Goal: Communication & Community: Answer question/provide support

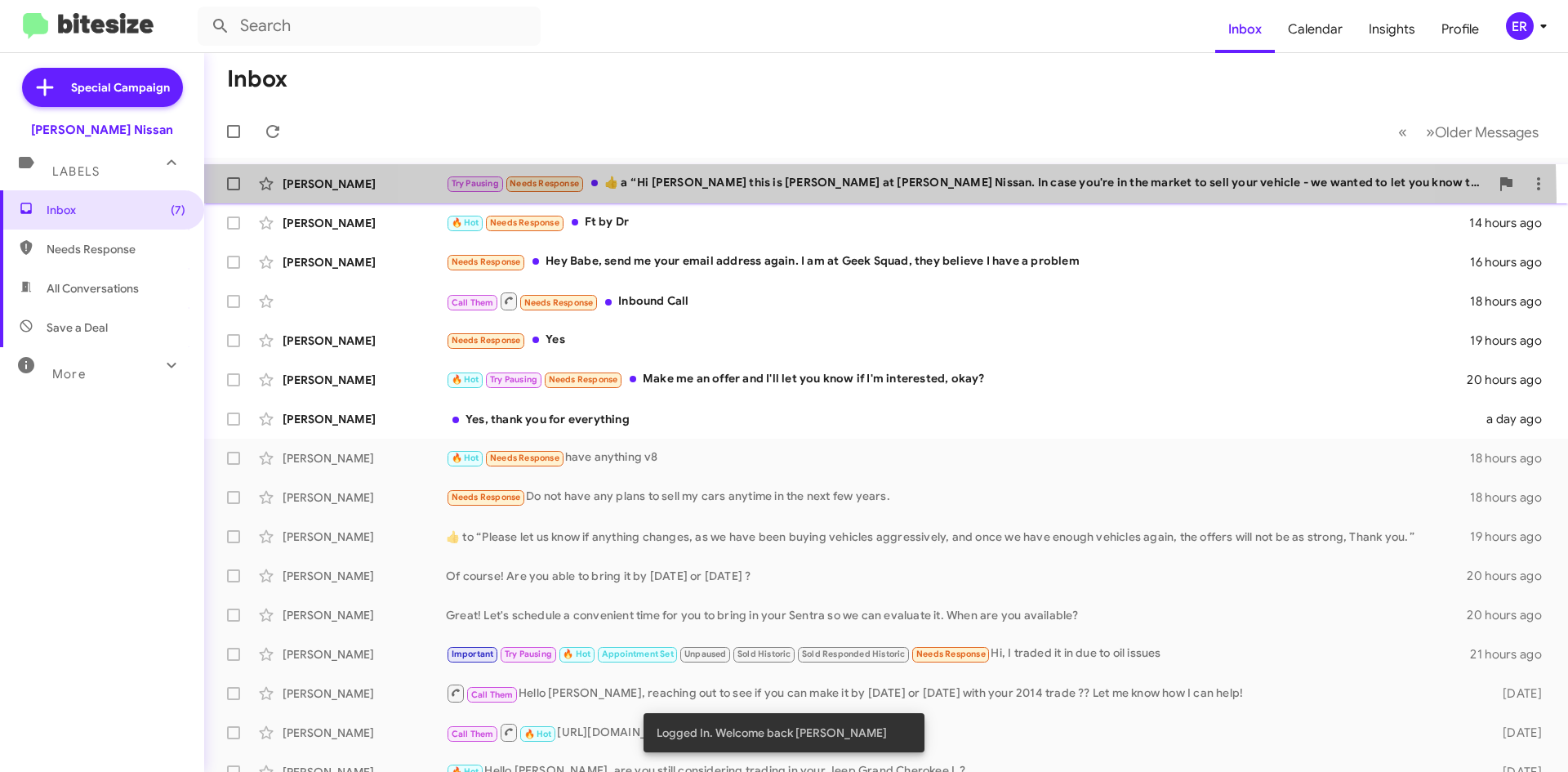
click at [873, 198] on div "[PERSON_NAME] Vieda Try Pausing Needs Response ​👍​ a “ Hi [PERSON_NAME] this is…" at bounding box center [886, 184] width 1338 height 33
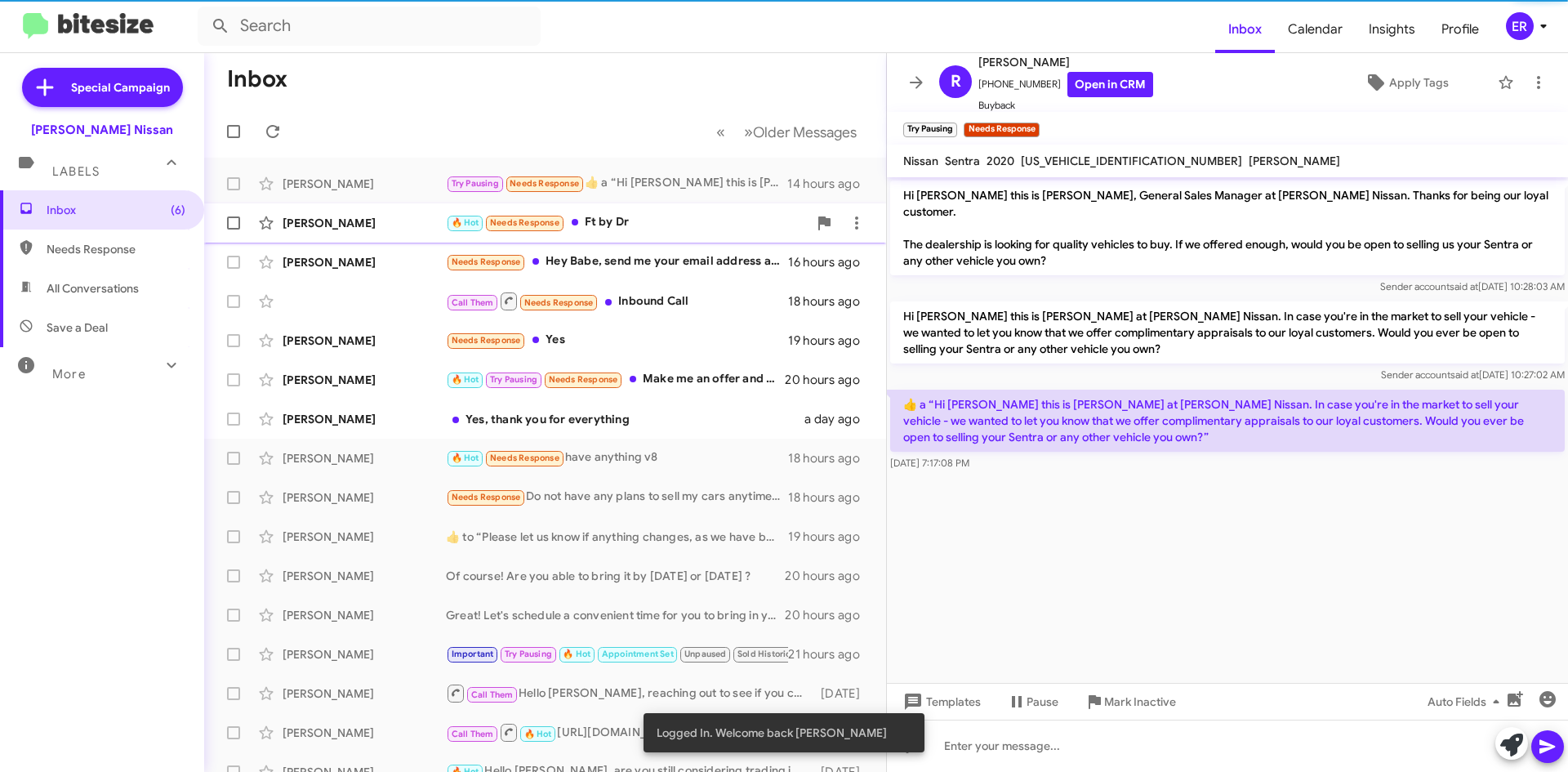
click at [660, 226] on div "🔥 Hot Needs Response Ft by Dr" at bounding box center [626, 223] width 362 height 19
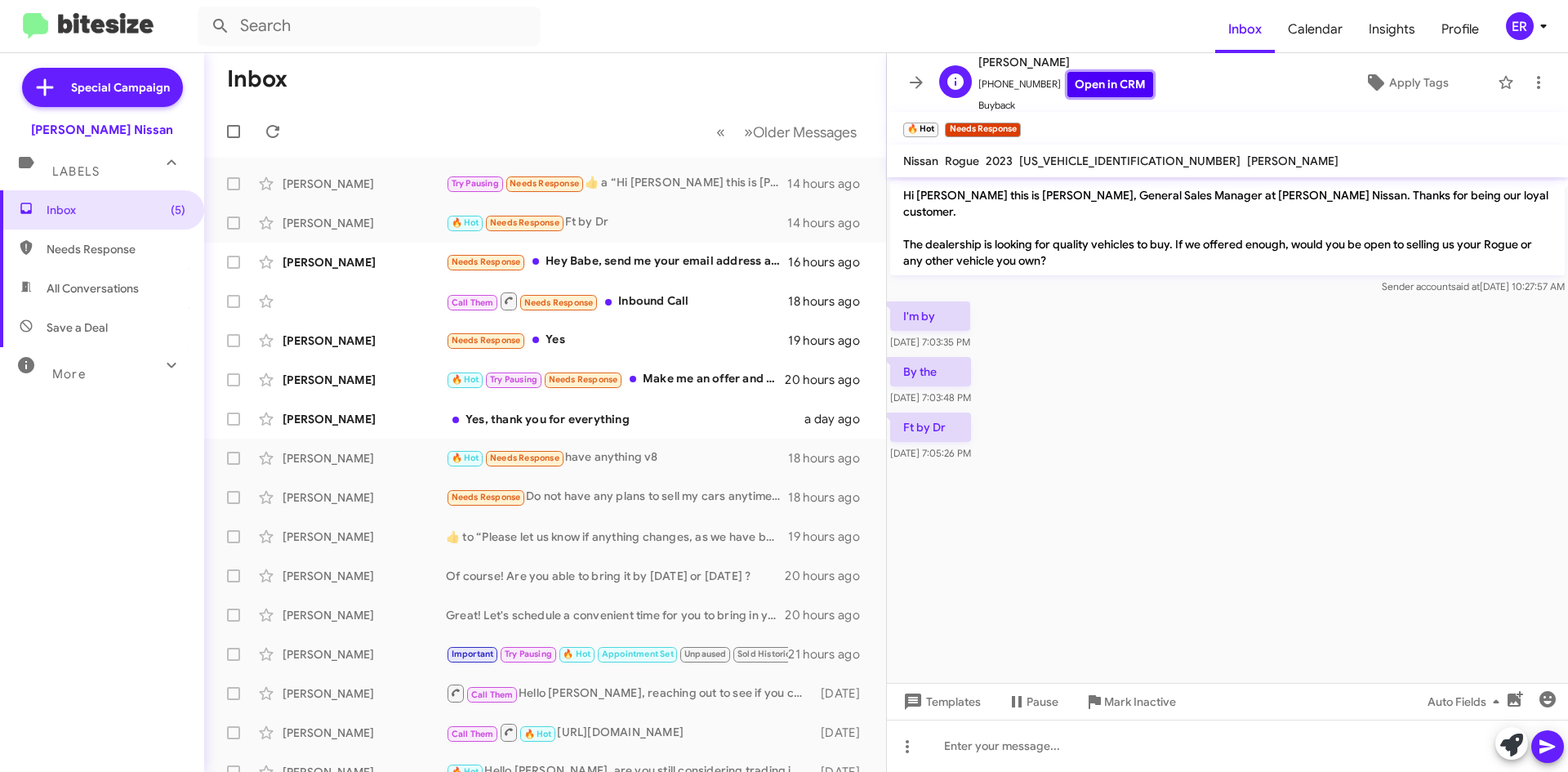
click at [1101, 87] on link "Open in CRM" at bounding box center [1111, 84] width 86 height 26
click at [661, 262] on div "Needs Response Hey Babe, send me your email address again. I am at Geek Squad, …" at bounding box center [626, 262] width 362 height 19
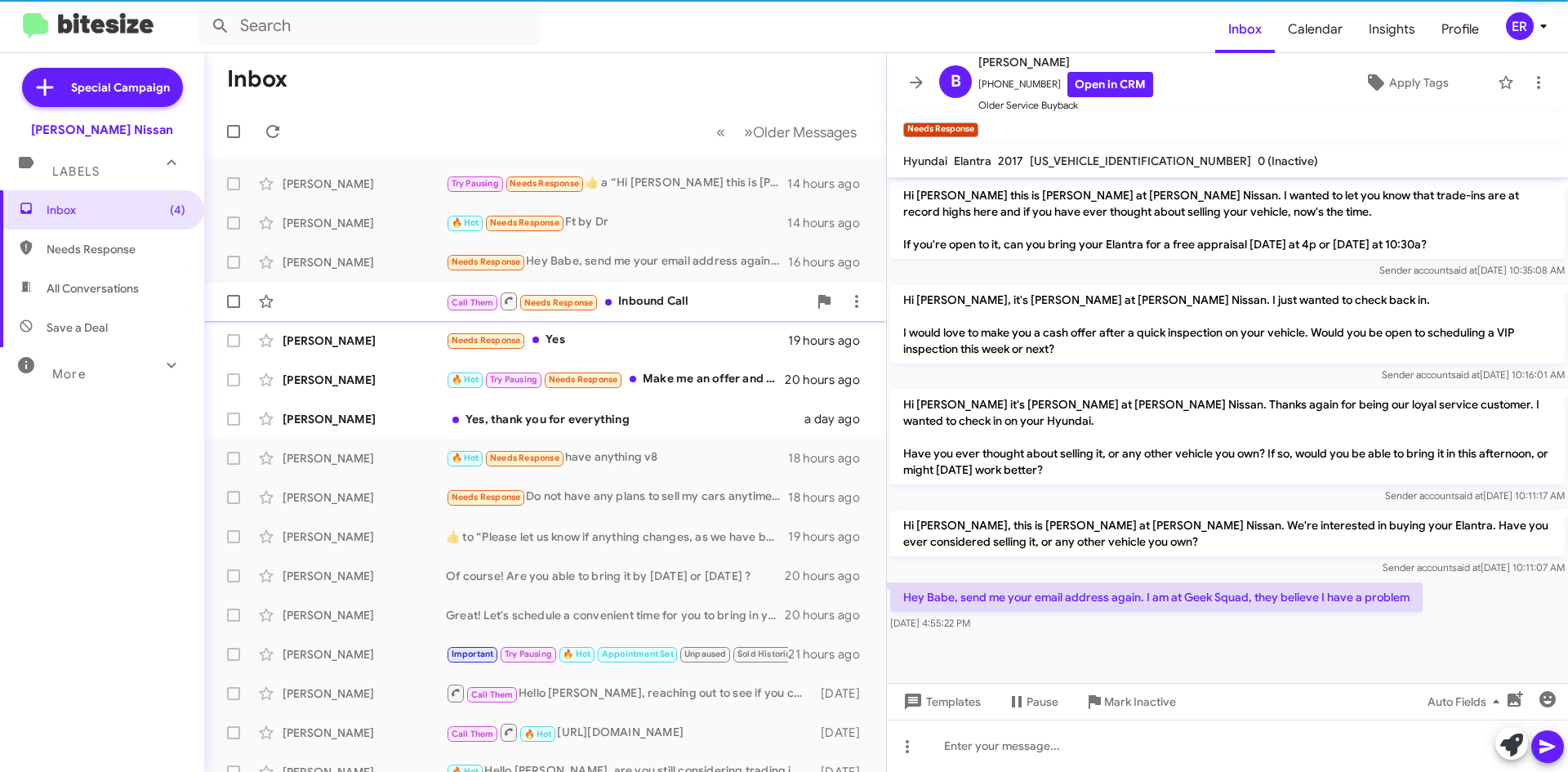
click at [704, 313] on div "Call Them Needs Response Inbound Call 18 hours ago" at bounding box center [545, 301] width 656 height 33
